Goal: Complete application form

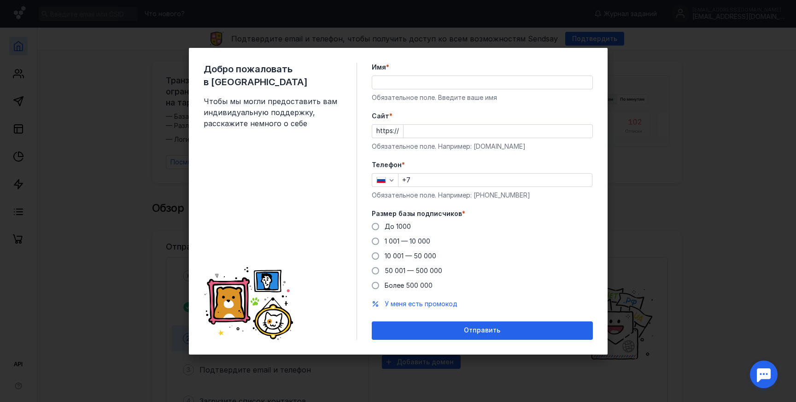
click at [404, 83] on input "Имя *" at bounding box center [482, 82] width 220 height 13
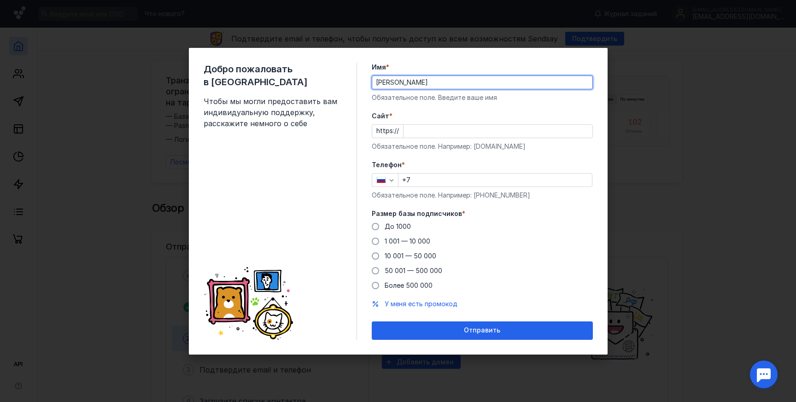
type input "[PERSON_NAME]"
click at [437, 133] on input "Cайт *" at bounding box center [497, 131] width 189 height 13
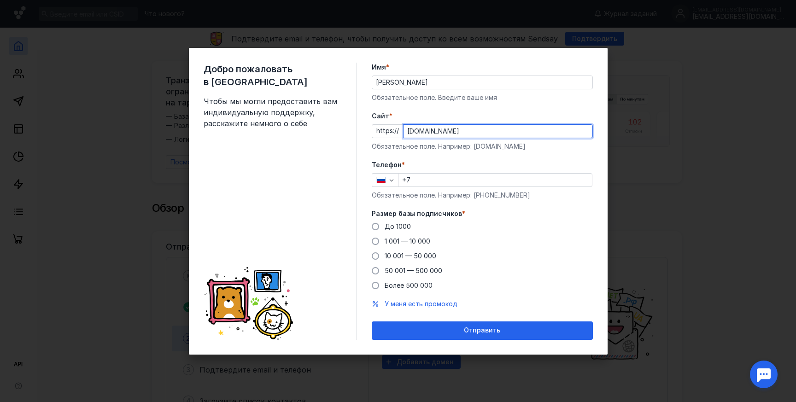
type input "[DOMAIN_NAME]"
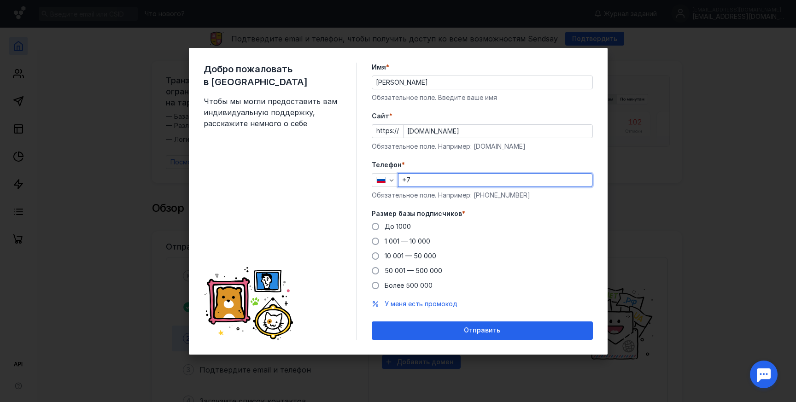
click at [437, 183] on input "+7" at bounding box center [494, 180] width 193 height 13
type input "[PHONE_NUMBER]"
click at [376, 285] on span at bounding box center [375, 285] width 7 height 7
click at [0, 0] on input "Более 500 000" at bounding box center [0, 0] width 0 height 0
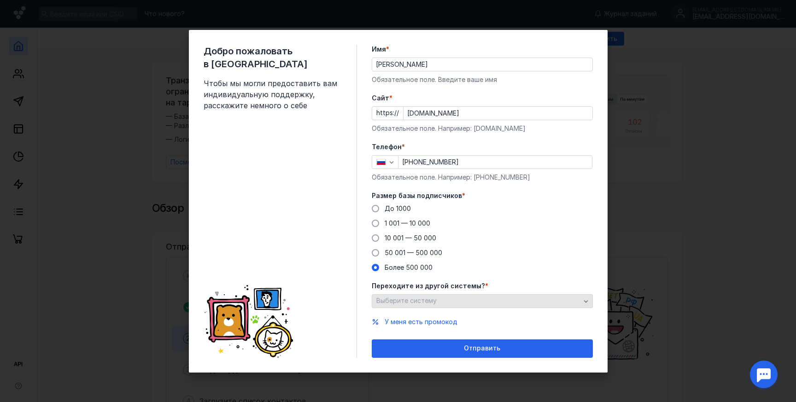
click at [497, 300] on div "Выберите систему" at bounding box center [478, 301] width 209 height 8
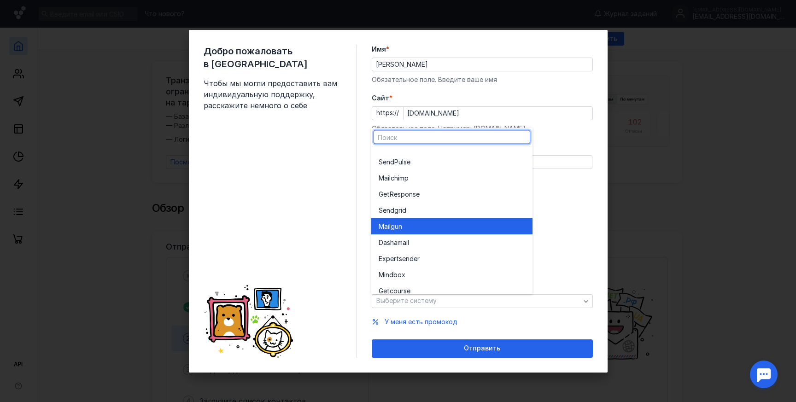
scroll to position [51, 0]
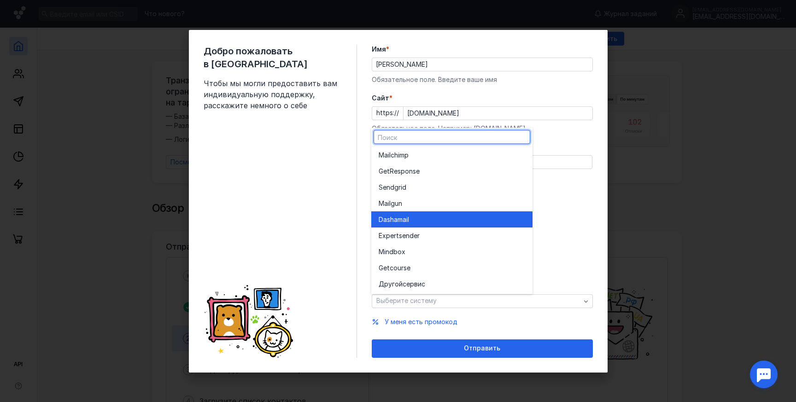
click at [424, 219] on div "Dashamai l" at bounding box center [452, 219] width 146 height 9
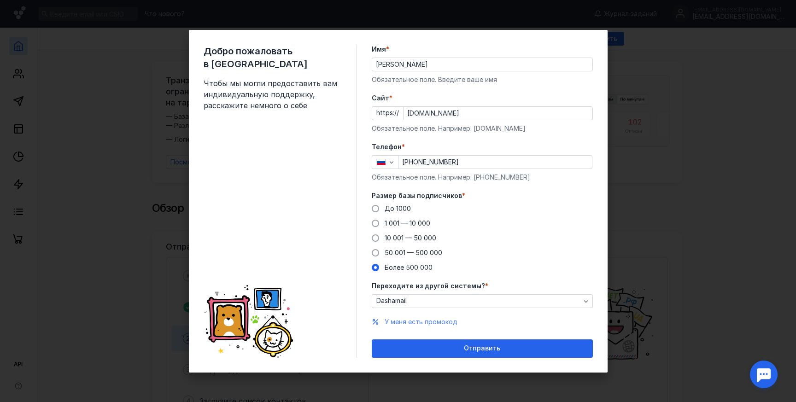
click at [418, 321] on span "У меня есть промокод" at bounding box center [421, 322] width 73 height 8
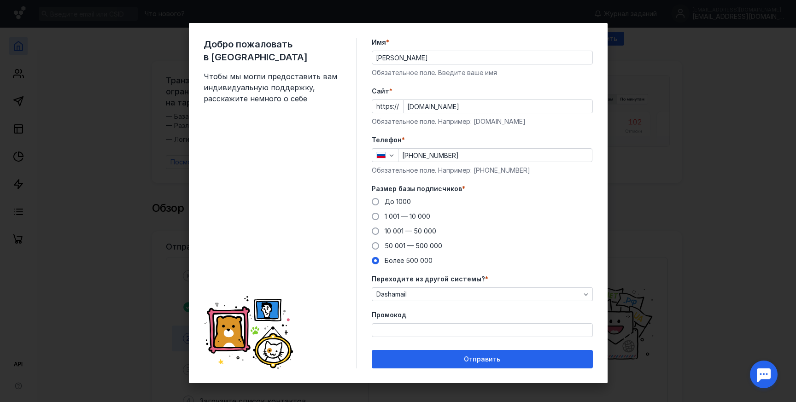
click at [414, 326] on input "Промокод" at bounding box center [482, 330] width 220 height 13
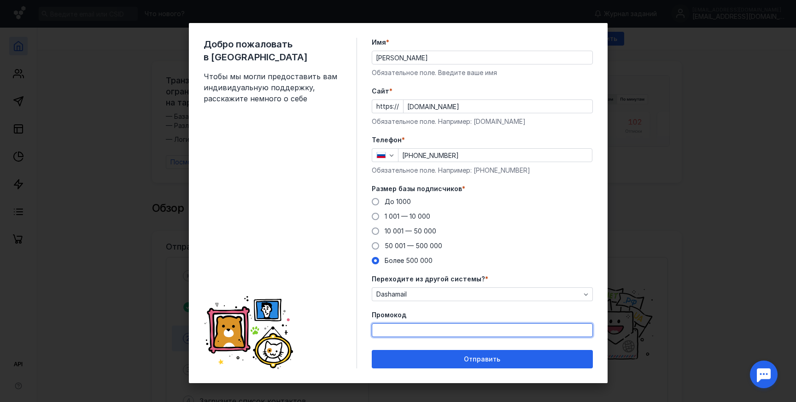
paste input "PROMO22"
type input "PROMO22"
click at [424, 294] on div "Dashamail" at bounding box center [478, 295] width 209 height 8
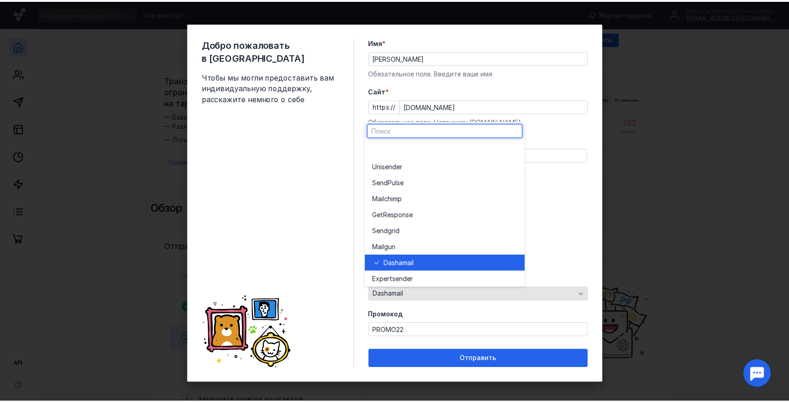
scroll to position [49, 0]
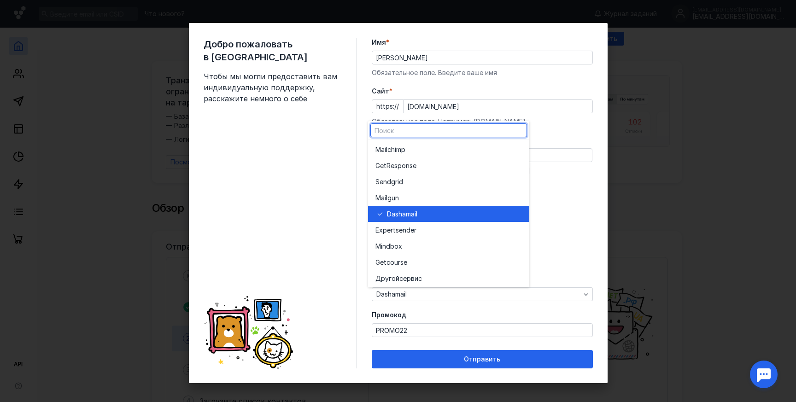
click at [423, 314] on label "Промокод" at bounding box center [482, 314] width 221 height 9
click at [423, 324] on input "PROMO22" at bounding box center [482, 330] width 220 height 13
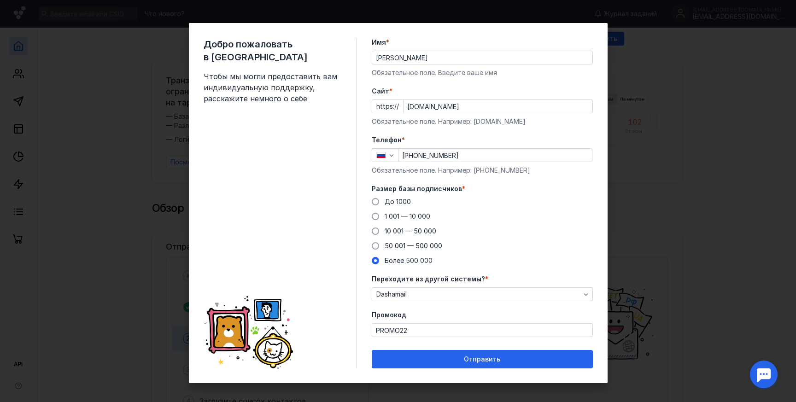
click at [358, 312] on div "Добро пожаловать в Sendsay Чтобы мы могли предоставить вам индивидуальную подде…" at bounding box center [398, 203] width 419 height 360
click at [421, 342] on form "Имя * [PERSON_NAME] поле. Введите ваше имя [PERSON_NAME] * https:// [DOMAIN_NAM…" at bounding box center [482, 203] width 221 height 331
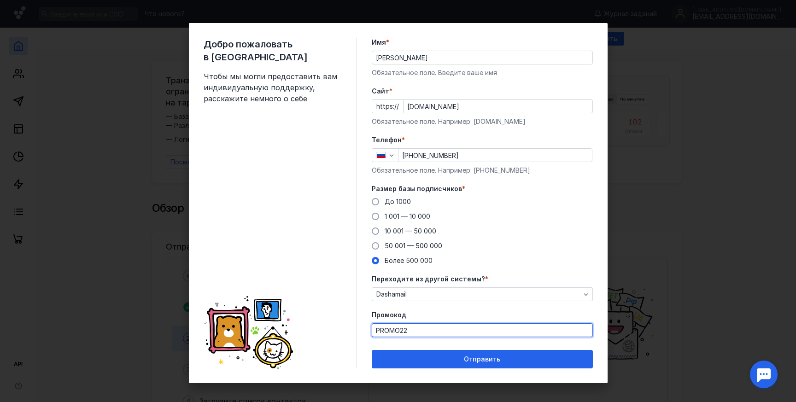
click at [419, 331] on input "PROMO22" at bounding box center [482, 330] width 220 height 13
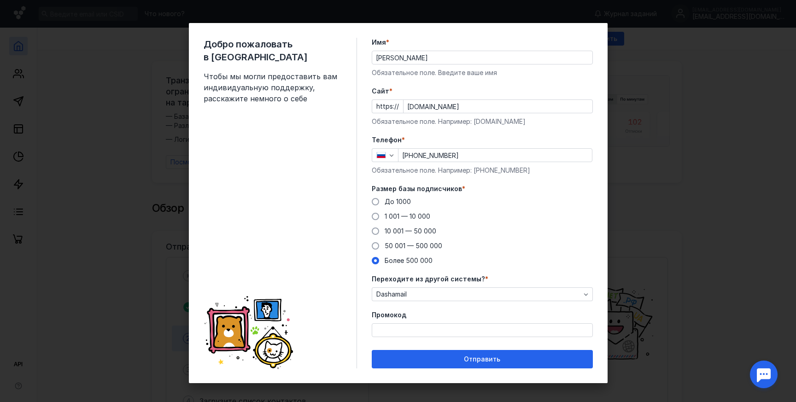
click at [376, 310] on span "Промокод" at bounding box center [389, 314] width 35 height 9
click at [376, 324] on input "Промокод" at bounding box center [482, 330] width 220 height 13
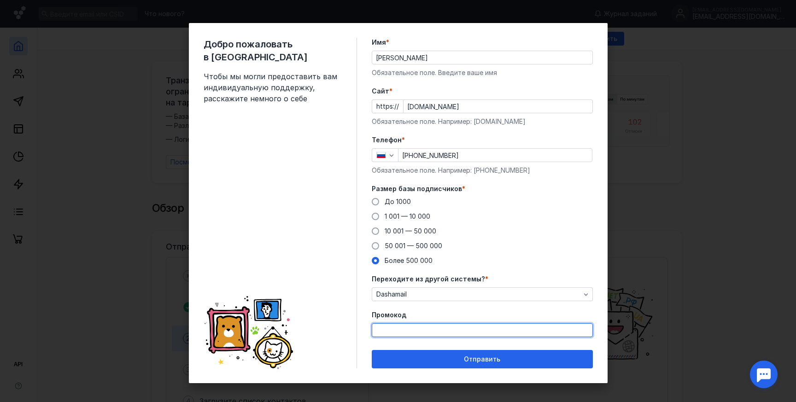
click at [407, 171] on div "Обязательное поле. Например: [PHONE_NUMBER]" at bounding box center [482, 170] width 221 height 9
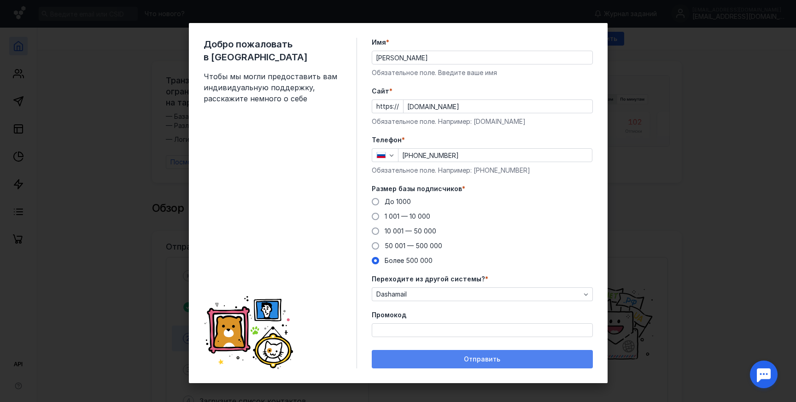
click at [483, 361] on span "Отправить" at bounding box center [482, 360] width 36 height 8
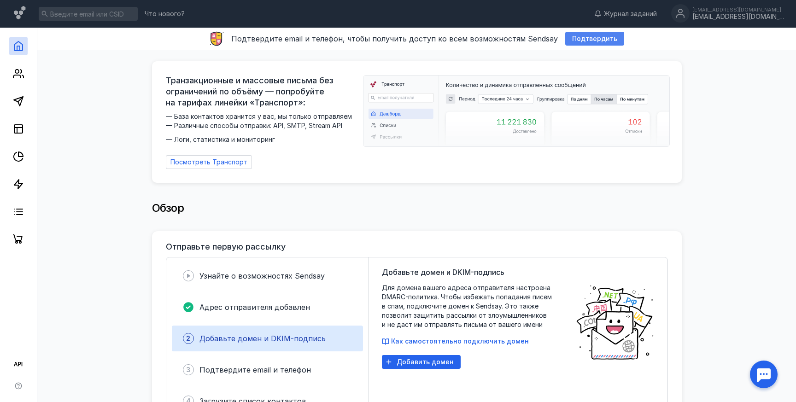
click at [577, 36] on span "Подтвердить" at bounding box center [594, 39] width 45 height 8
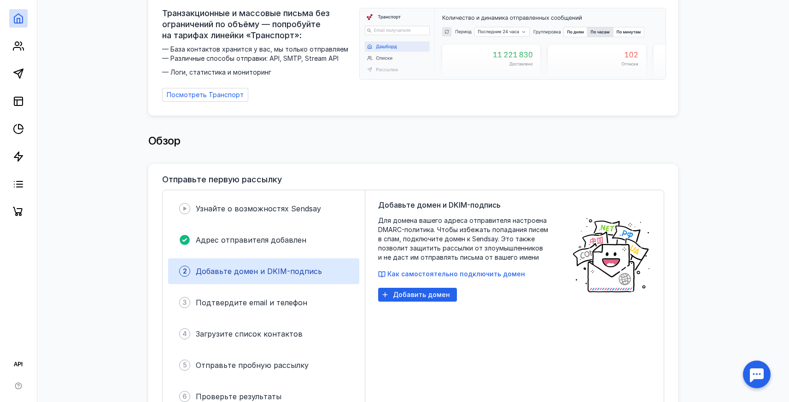
scroll to position [76, 0]
